Goal: Task Accomplishment & Management: Complete application form

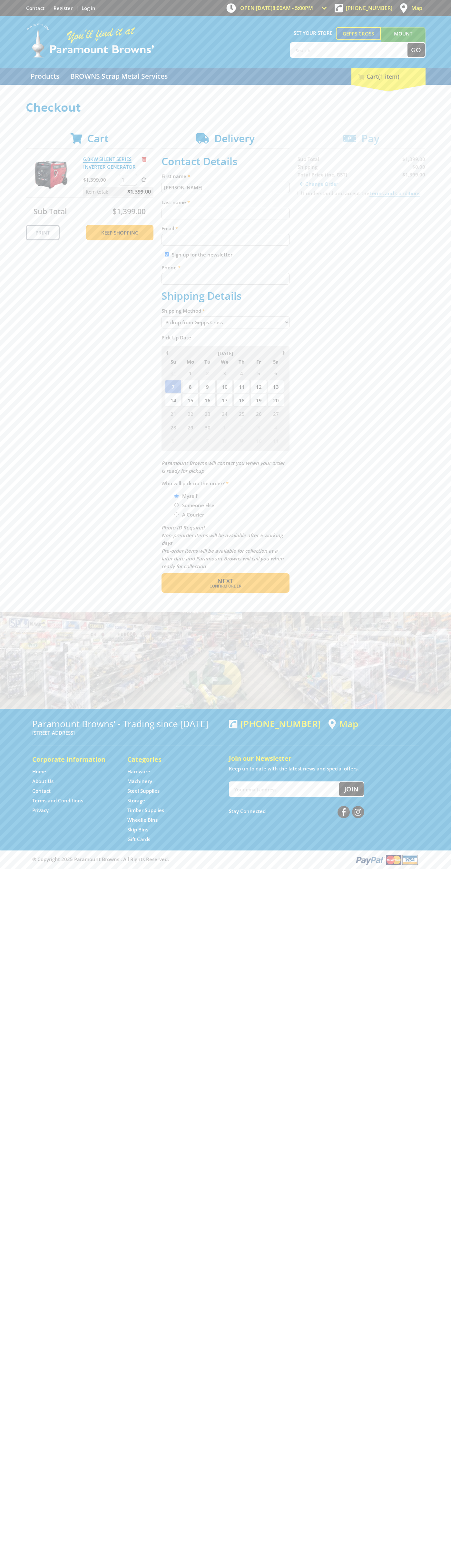
type input "[PERSON_NAME]"
type input "[EMAIL_ADDRESS][DOMAIN_NAME]"
type input "0293744000"
click at [226, 581] on span "Next" at bounding box center [226, 580] width 16 height 9
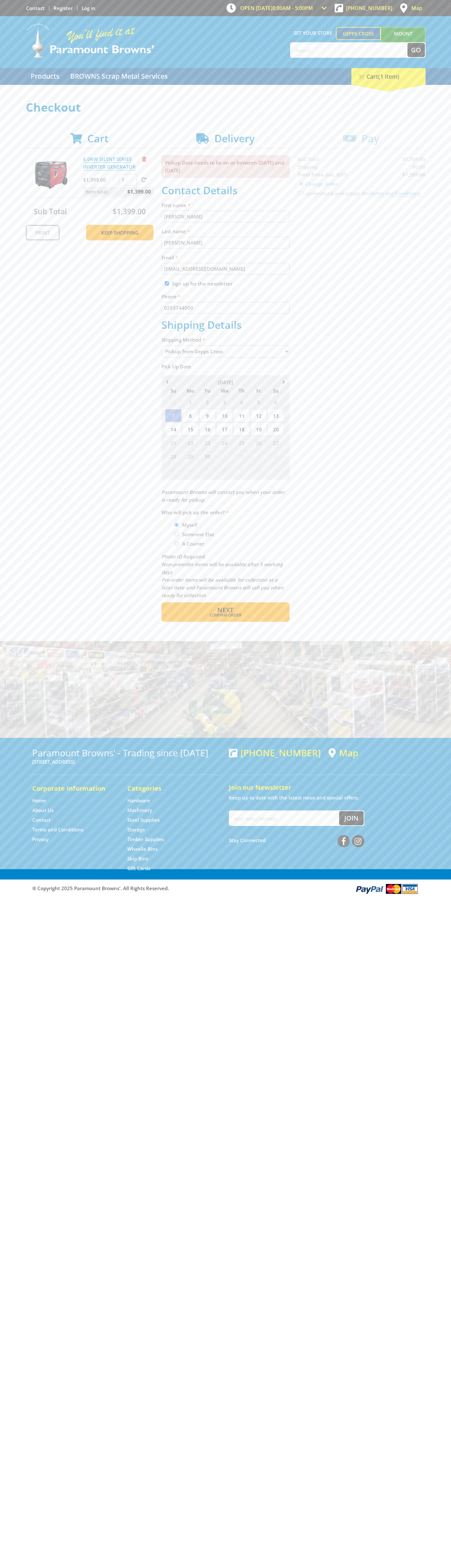
type input "[PERSON_NAME]"
click at [226, 615] on span "Confirm order" at bounding box center [226, 615] width 100 height 4
click at [226, 611] on span "Next" at bounding box center [226, 609] width 16 height 9
